Goal: Obtain resource: Download file/media

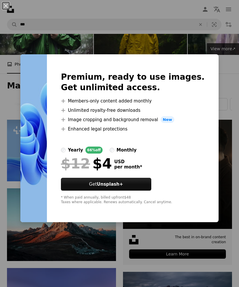
scroll to position [0, 308]
click at [136, 287] on div "An X shape Premium, ready to use images. Get unlimited access. A plus sign Memb…" at bounding box center [119, 143] width 239 height 287
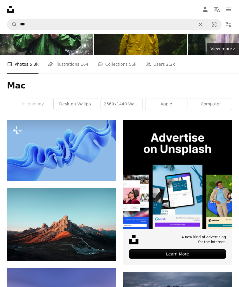
scroll to position [93, 0]
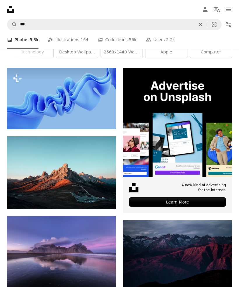
click at [104, 81] on button "A plus sign" at bounding box center [105, 78] width 12 height 9
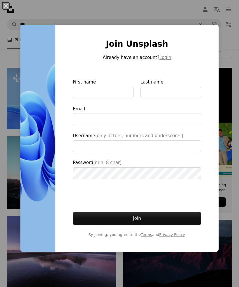
type input "**********"
click at [140, 252] on div "Join Unsplash Already have an account? Login First name Last name Email Usernam…" at bounding box center [136, 138] width 163 height 227
click at [113, 287] on div "An X shape Join Unsplash Already have an account? Login First name Last name Em…" at bounding box center [119, 143] width 239 height 287
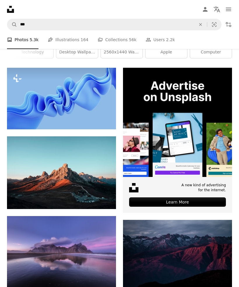
click at [51, 91] on img at bounding box center [61, 98] width 109 height 61
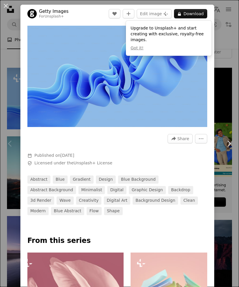
scroll to position [0, 10]
click at [50, 83] on img "Zoom in on this image" at bounding box center [117, 76] width 180 height 101
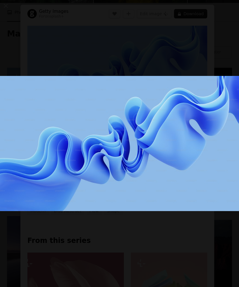
click at [50, 83] on button "Zoom out on this image" at bounding box center [120, 143] width 240 height 287
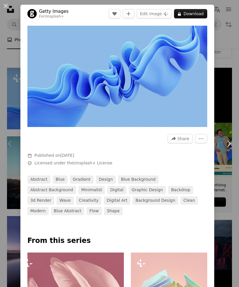
click at [59, 88] on img "Zoom in on this image" at bounding box center [117, 76] width 180 height 101
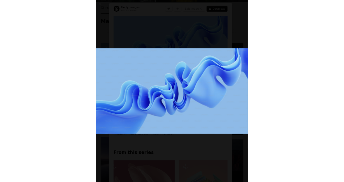
scroll to position [0, 0]
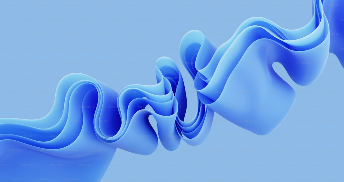
click at [239, 9] on button "Zoom out on this image" at bounding box center [172, 91] width 345 height 182
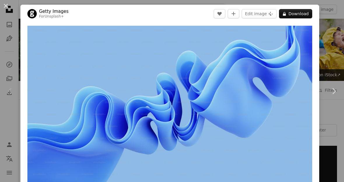
click at [239, 14] on button "A lock Download" at bounding box center [295, 13] width 33 height 9
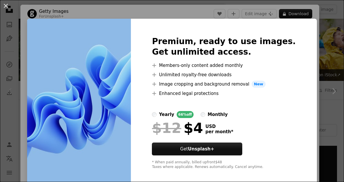
click at [26, 34] on div "An X shape Premium, ready to use images. Get unlimited access. A plus sign Memb…" at bounding box center [172, 91] width 344 height 182
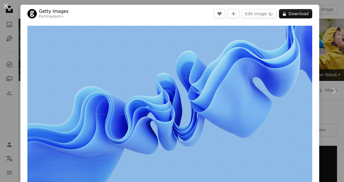
click at [6, 9] on button "An X shape" at bounding box center [5, 5] width 7 height 7
